Goal: Find specific page/section: Find specific page/section

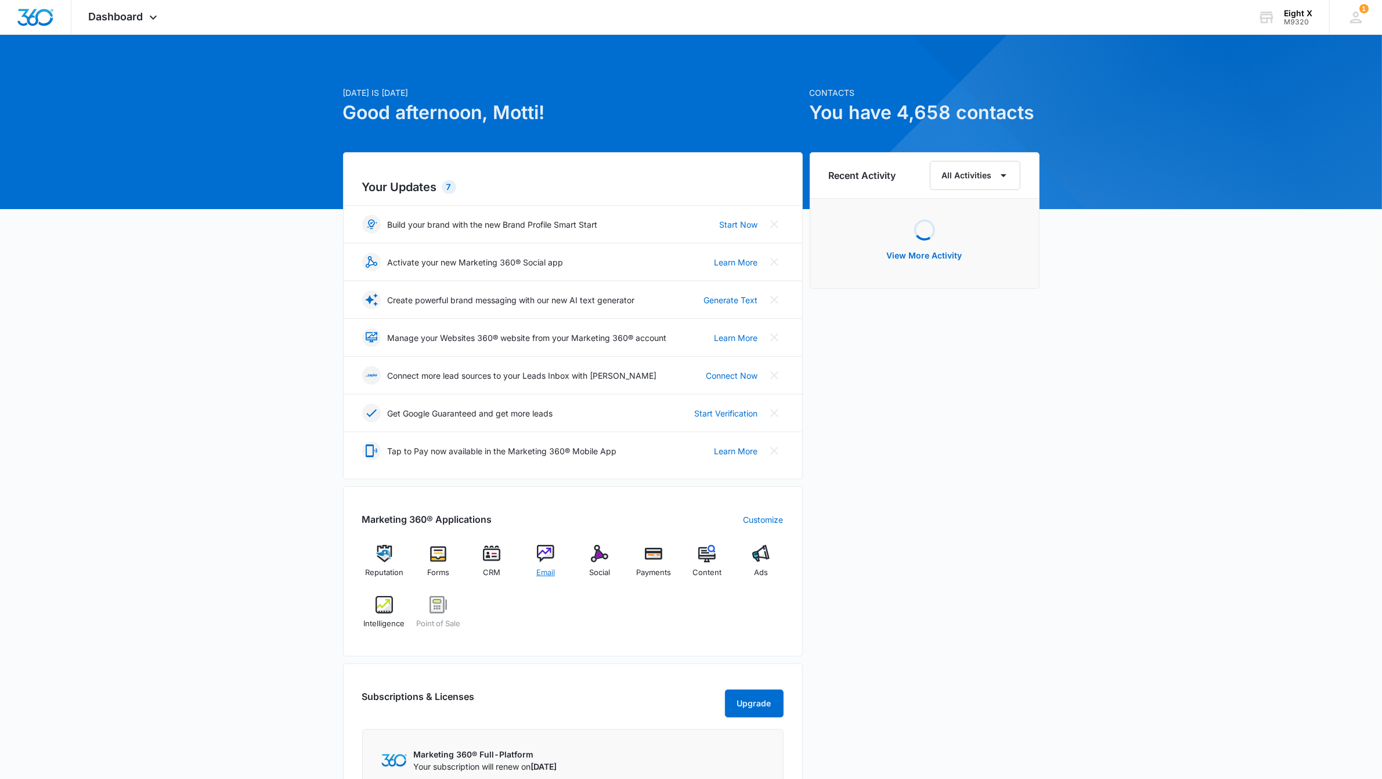
click at [550, 560] on img at bounding box center [545, 553] width 17 height 17
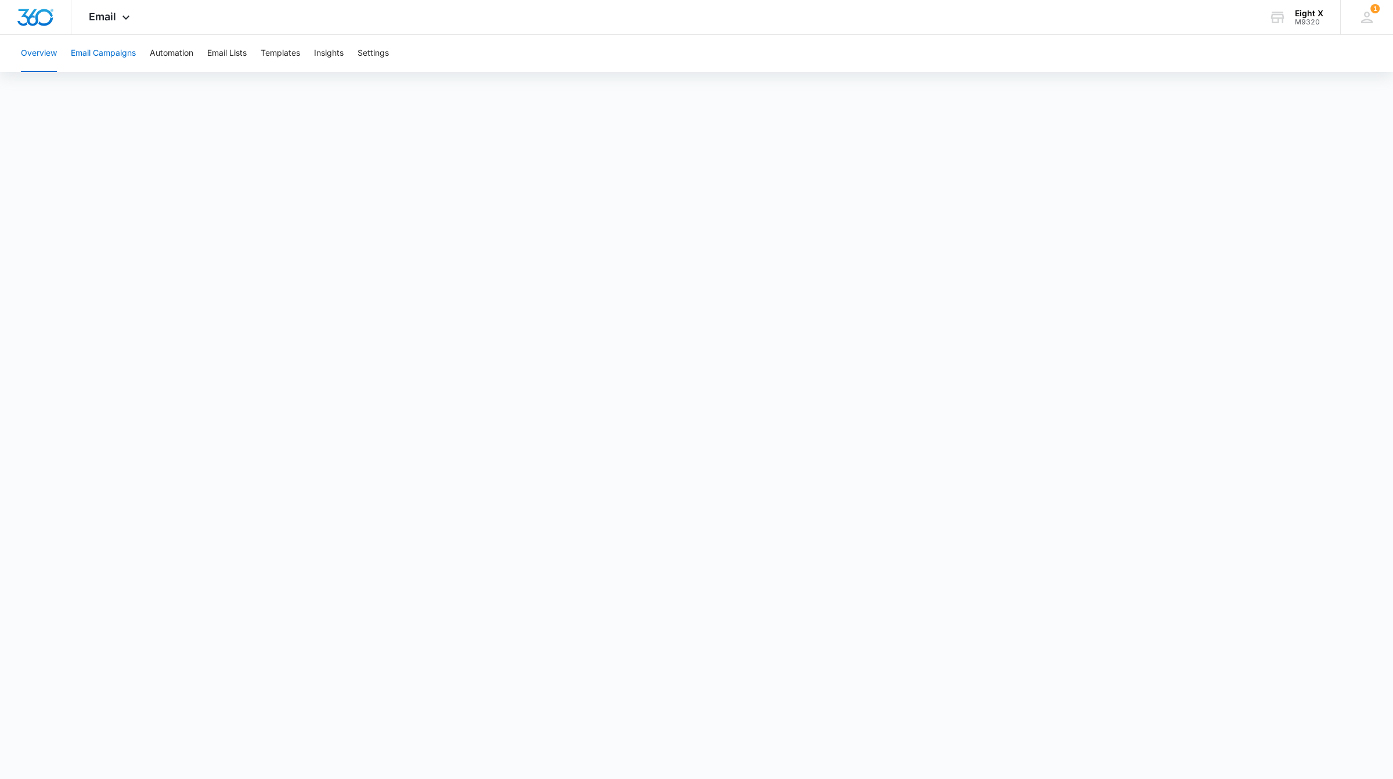
click at [90, 63] on button "Email Campaigns" at bounding box center [103, 53] width 65 height 37
click at [90, 51] on button "Email Campaigns" at bounding box center [103, 53] width 65 height 37
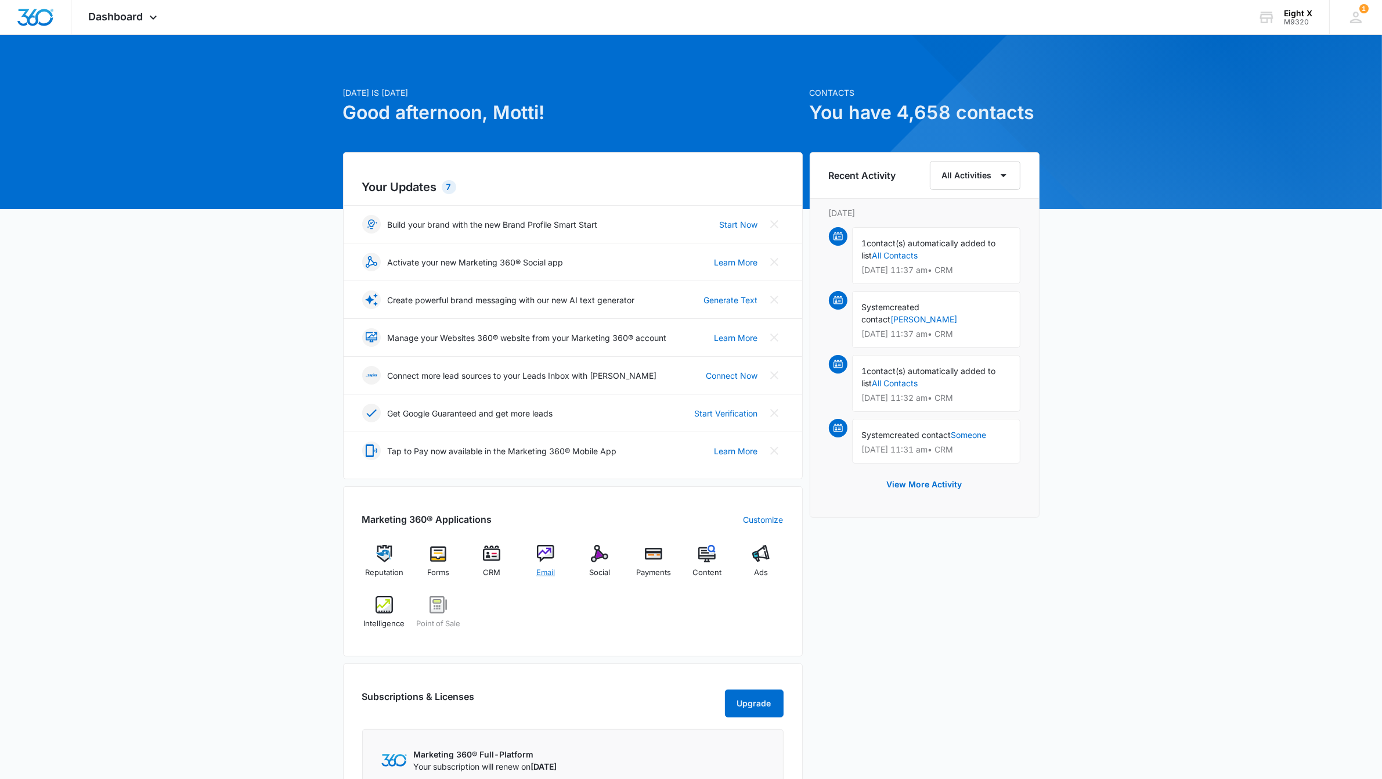
click at [550, 576] on span "Email" at bounding box center [545, 573] width 19 height 12
click at [532, 559] on div "Email" at bounding box center [546, 566] width 45 height 42
